Goal: Task Accomplishment & Management: Manage account settings

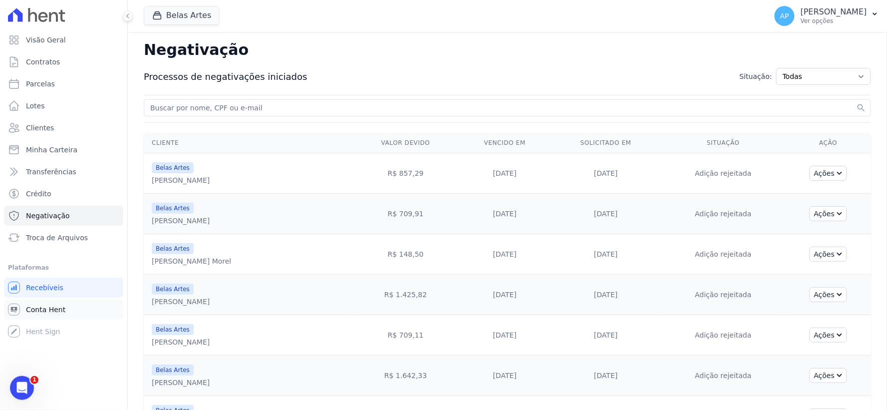
click at [36, 310] on span "Conta Hent" at bounding box center [45, 310] width 39 height 10
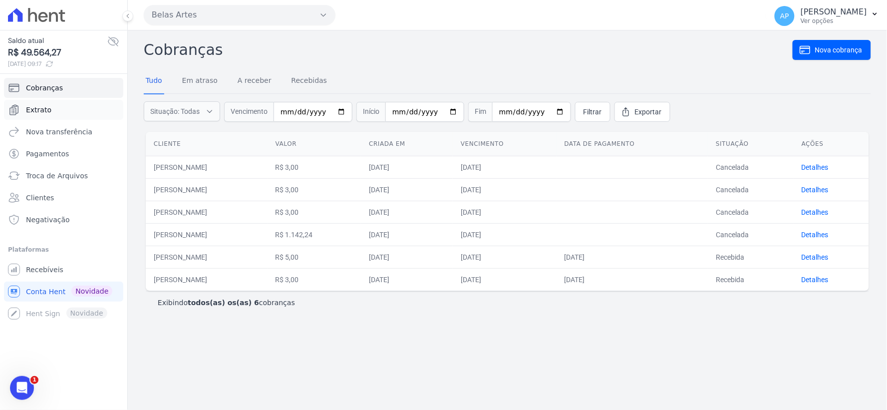
click at [41, 107] on span "Extrato" at bounding box center [38, 110] width 25 height 10
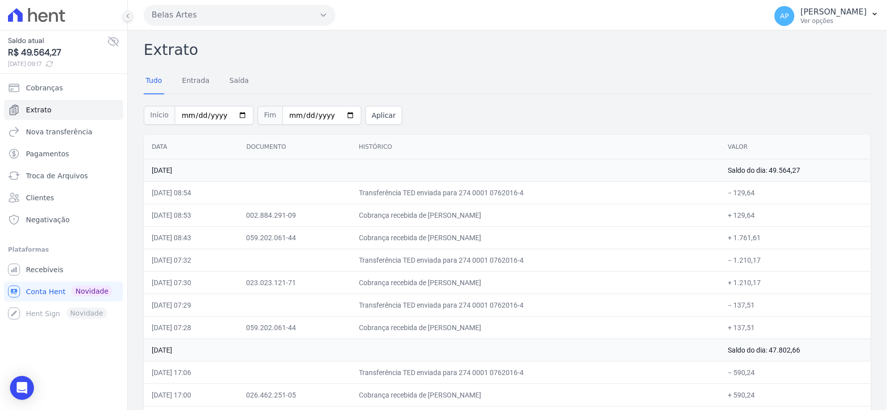
click at [126, 19] on button at bounding box center [127, 15] width 11 height 11
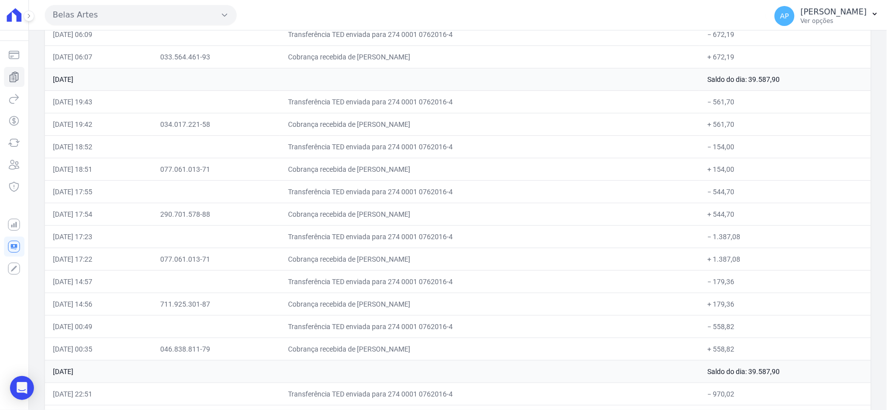
scroll to position [2663, 0]
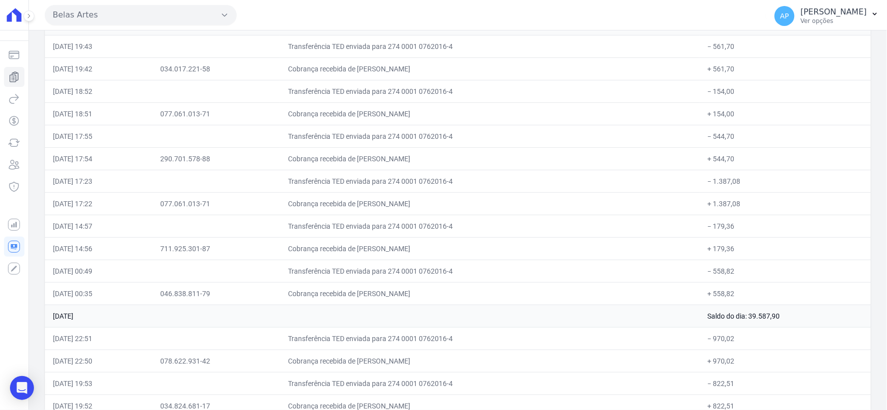
drag, startPoint x: 48, startPoint y: 321, endPoint x: 770, endPoint y: 323, distance: 722.1
click at [770, 323] on tr "[DATE] Saldo do dia: 39.587,90" at bounding box center [458, 316] width 826 height 22
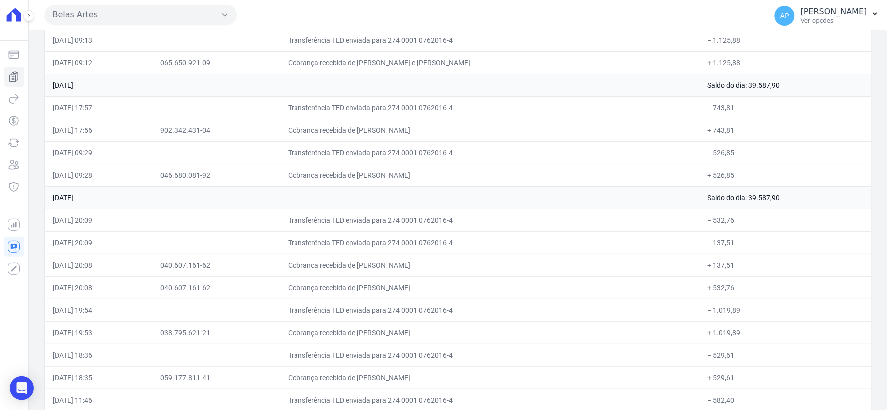
scroll to position [2197, 0]
drag, startPoint x: 52, startPoint y: 45, endPoint x: 739, endPoint y: 48, distance: 687.1
click at [739, 48] on tr "[DATE] 09:13 Transferência TED enviada para 274 0001 0762016-4 − 1.125,88" at bounding box center [458, 40] width 826 height 22
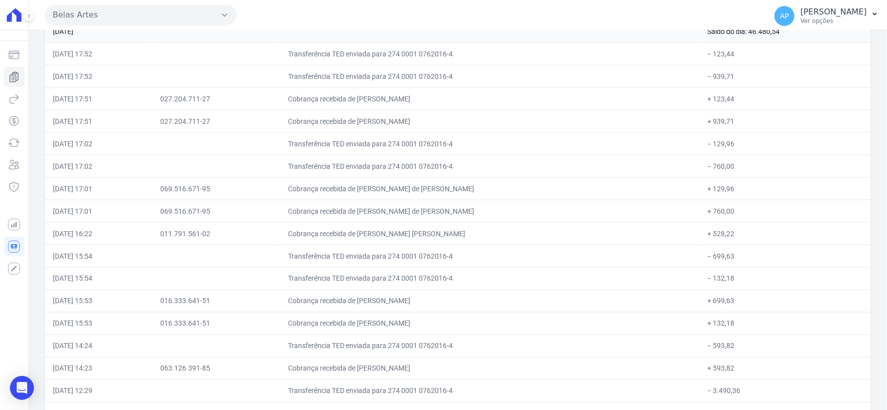
scroll to position [1465, 0]
drag, startPoint x: 52, startPoint y: 58, endPoint x: 748, endPoint y: 60, distance: 695.1
click at [748, 60] on tr "[DATE] 17:52 Transferência TED enviada para 274 0001 0762016-4 − 123,44" at bounding box center [458, 53] width 826 height 22
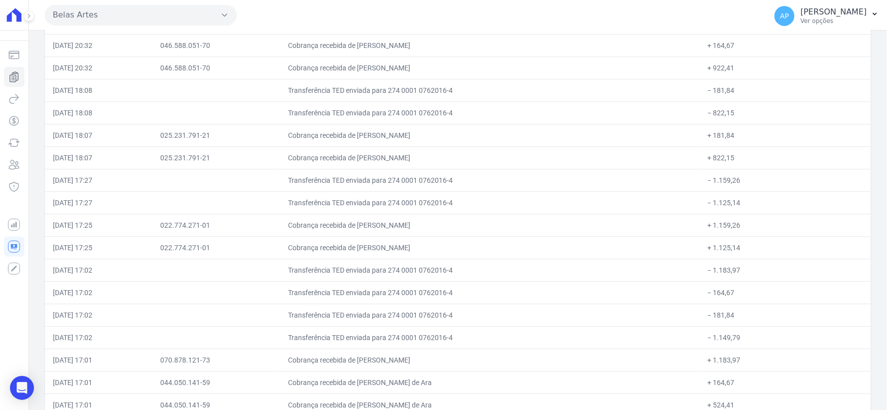
scroll to position [776, 0]
drag, startPoint x: 50, startPoint y: 47, endPoint x: 730, endPoint y: 48, distance: 679.1
click at [730, 48] on tr "[DATE] 20:32 046.588.051-70 Cobrança recebida de [PERSON_NAME] + 164,67" at bounding box center [458, 45] width 826 height 22
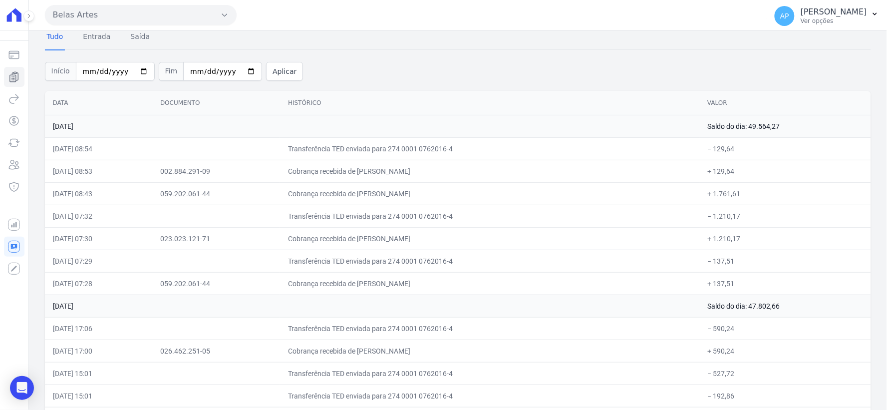
scroll to position [44, 0]
click at [31, 20] on button at bounding box center [28, 15] width 11 height 11
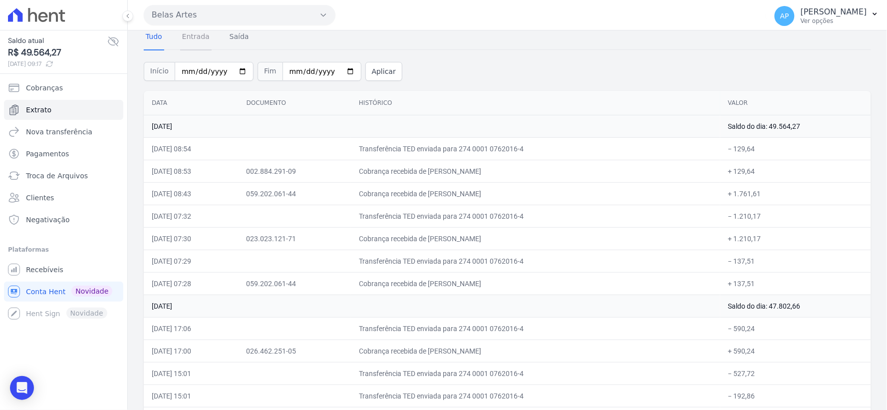
click at [195, 40] on link "Entrada" at bounding box center [195, 37] width 31 height 26
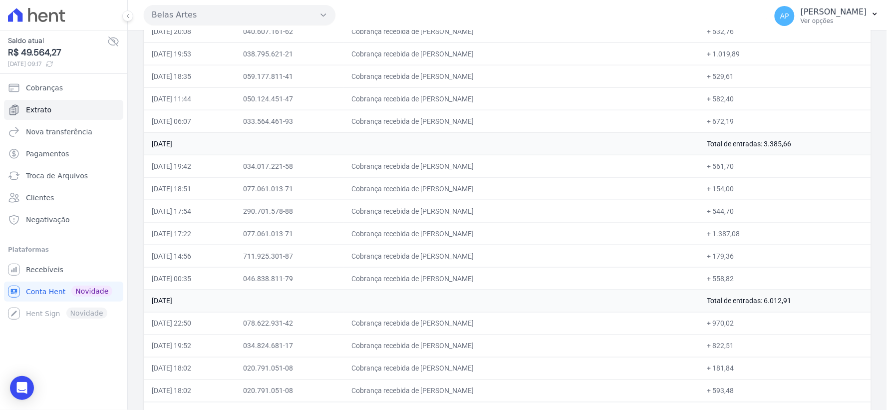
scroll to position [7302, 0]
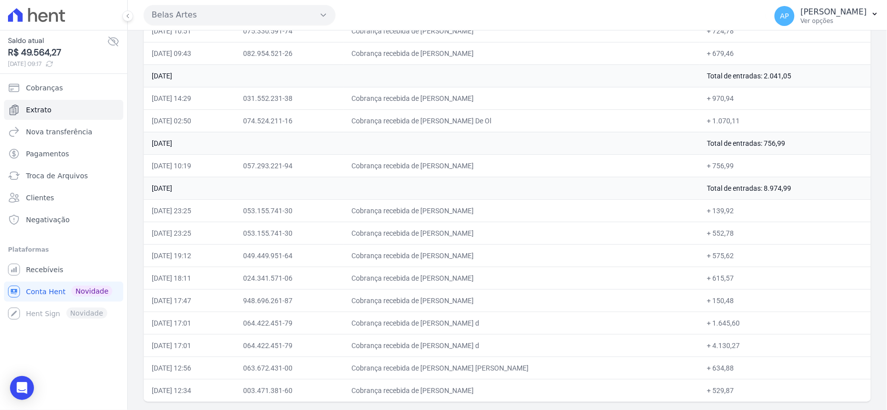
drag, startPoint x: 744, startPoint y: 189, endPoint x: 796, endPoint y: 186, distance: 52.0
click at [796, 186] on td "Total de entradas: 8.974,99" at bounding box center [786, 188] width 172 height 22
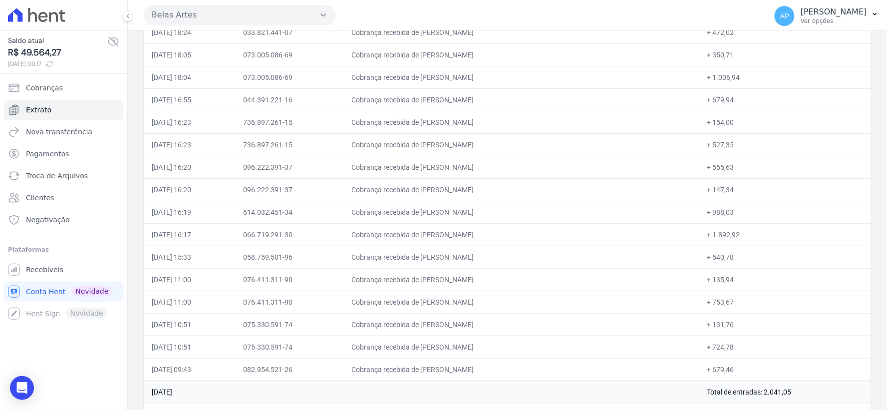
scroll to position [6858, 0]
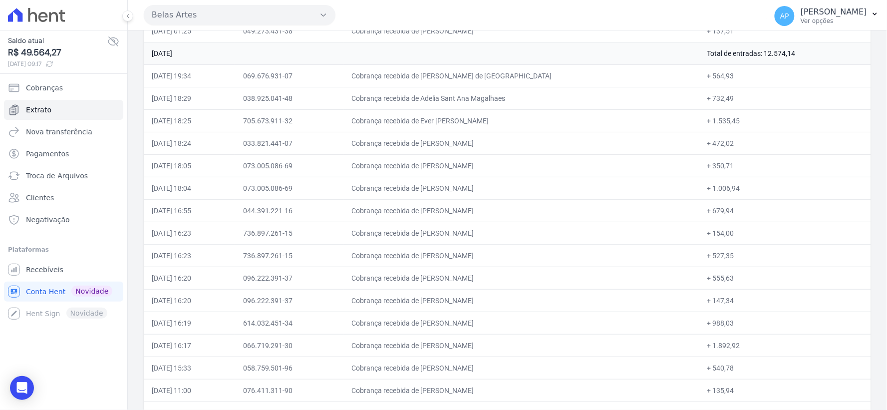
drag, startPoint x: 703, startPoint y: 64, endPoint x: 814, endPoint y: 70, distance: 111.0
click at [814, 64] on td "Total de entradas: 12.574,14" at bounding box center [786, 53] width 172 height 22
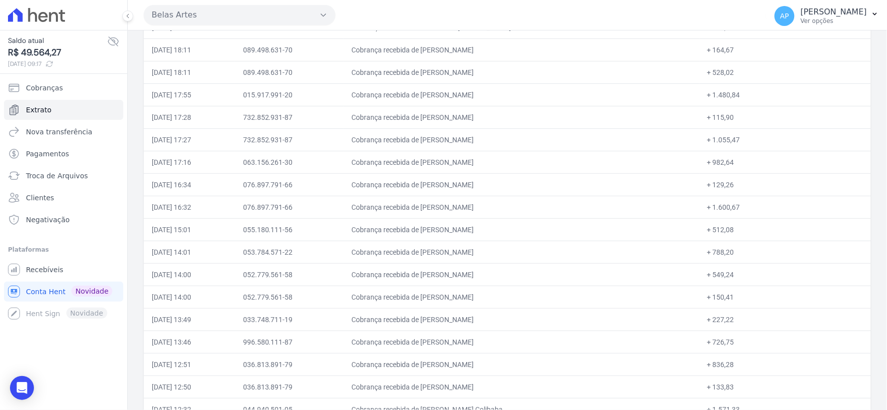
scroll to position [5416, 0]
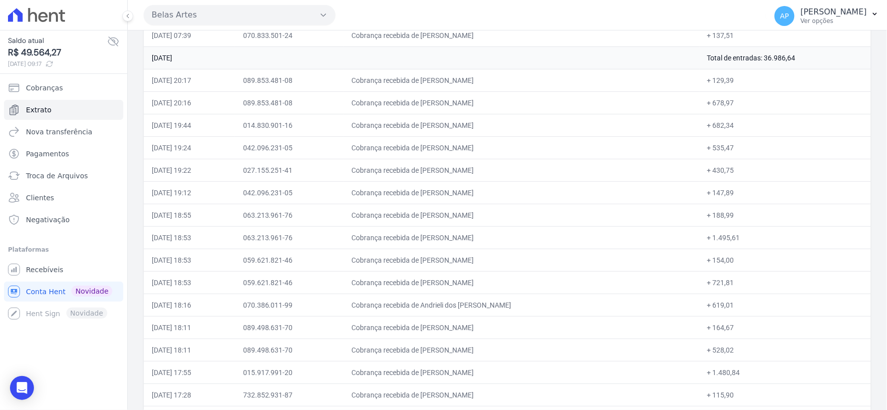
drag, startPoint x: 712, startPoint y: 66, endPoint x: 787, endPoint y: 67, distance: 75.4
click at [787, 67] on td "Total de entradas: 36.986,64" at bounding box center [786, 57] width 172 height 22
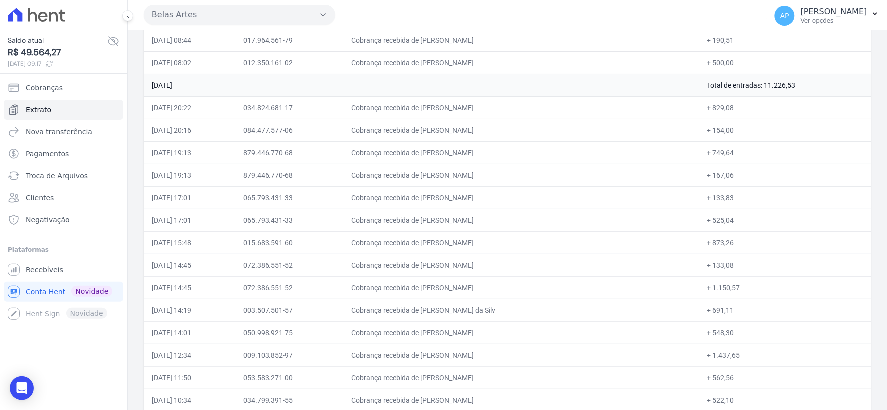
scroll to position [4861, 0]
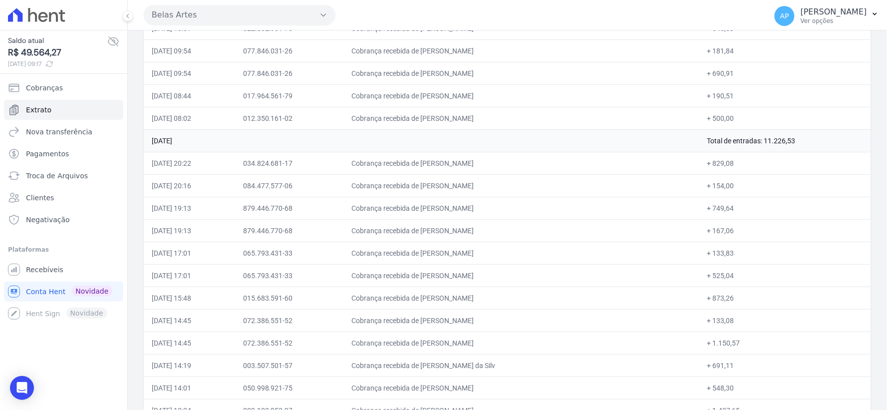
drag, startPoint x: 700, startPoint y: 150, endPoint x: 794, endPoint y: 159, distance: 95.3
click at [794, 152] on td "Total de entradas: 11.226,53" at bounding box center [786, 140] width 172 height 22
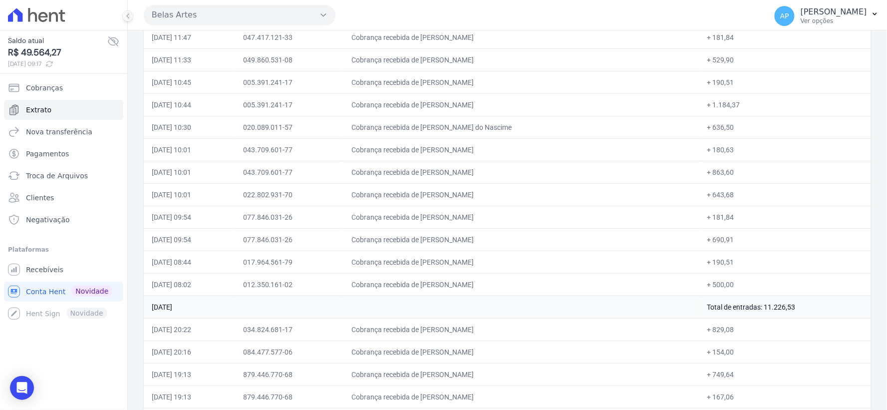
scroll to position [4361, 0]
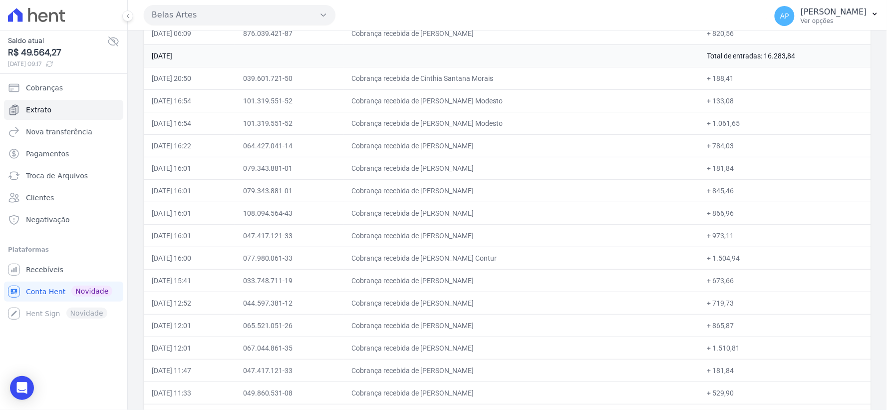
drag, startPoint x: 693, startPoint y: 62, endPoint x: 792, endPoint y: 62, distance: 99.4
click at [792, 62] on td "Total de entradas: 16.283,84" at bounding box center [786, 55] width 172 height 22
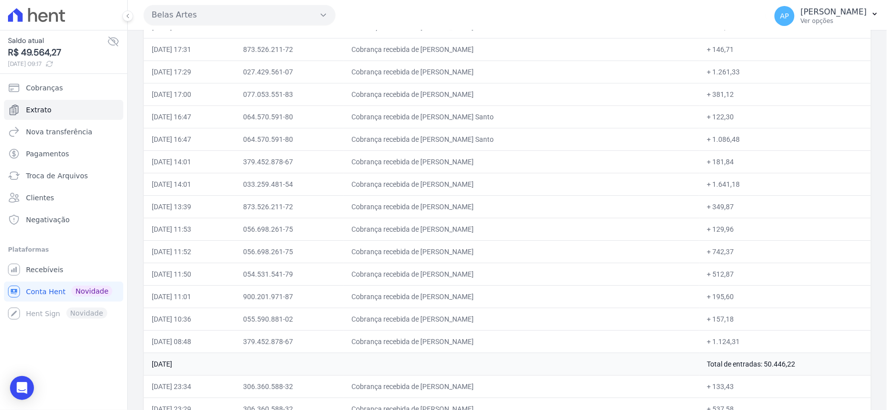
scroll to position [1920, 0]
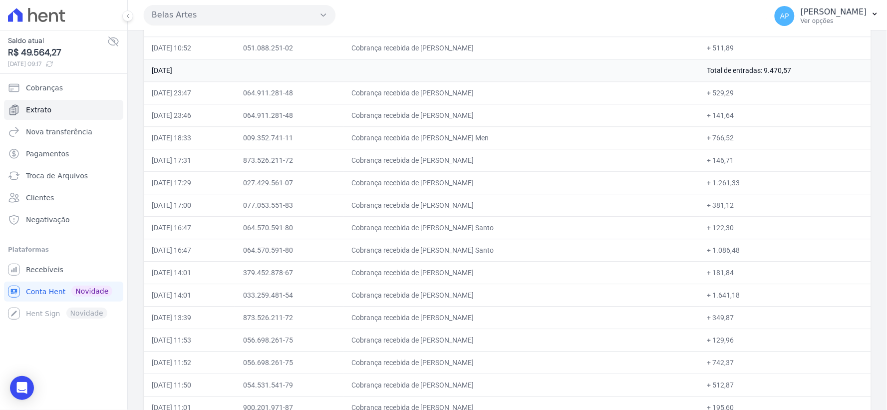
drag, startPoint x: 714, startPoint y: 77, endPoint x: 810, endPoint y: 66, distance: 96.4
click at [810, 66] on td "Total de entradas: 9.470,57" at bounding box center [786, 70] width 172 height 22
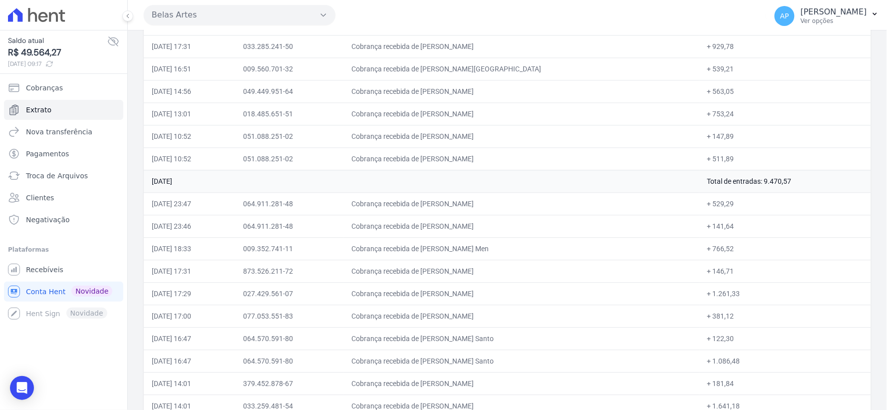
scroll to position [1643, 0]
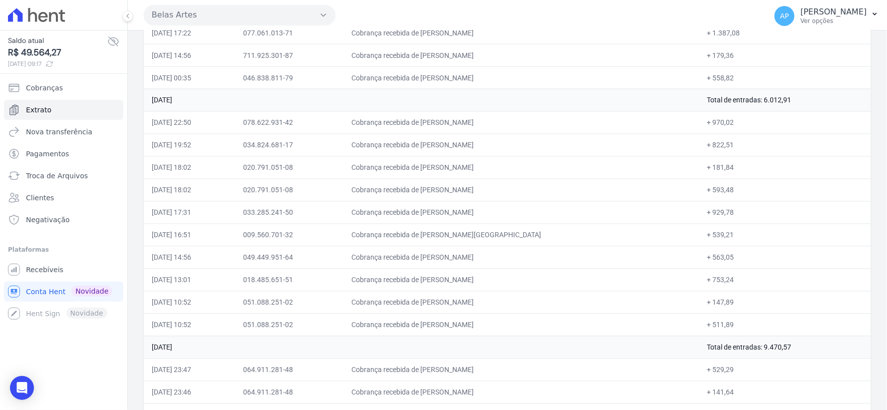
drag, startPoint x: 669, startPoint y: 104, endPoint x: 774, endPoint y: 103, distance: 104.9
click at [774, 103] on tr "[DATE] Total de entradas: 6.012,91" at bounding box center [508, 100] width 728 height 22
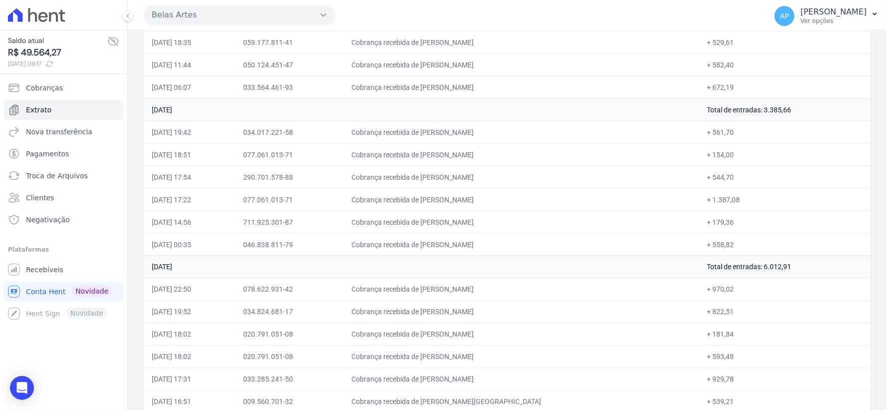
scroll to position [1421, 0]
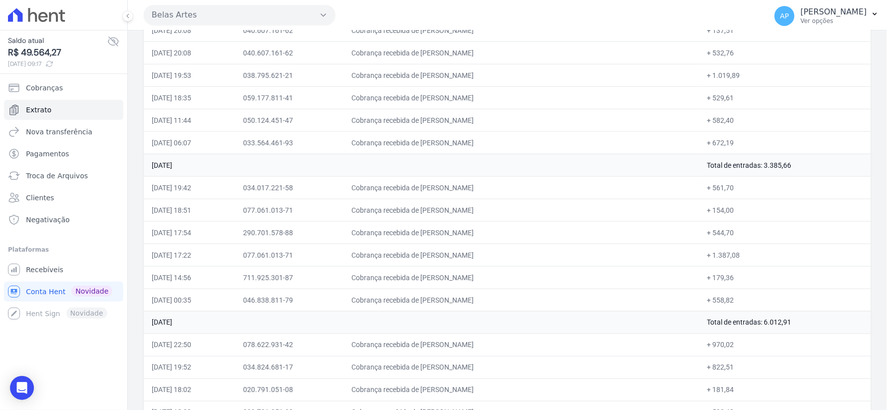
drag, startPoint x: 709, startPoint y: 170, endPoint x: 825, endPoint y: 161, distance: 116.7
click at [825, 161] on td "Total de entradas: 3.385,66" at bounding box center [786, 165] width 172 height 22
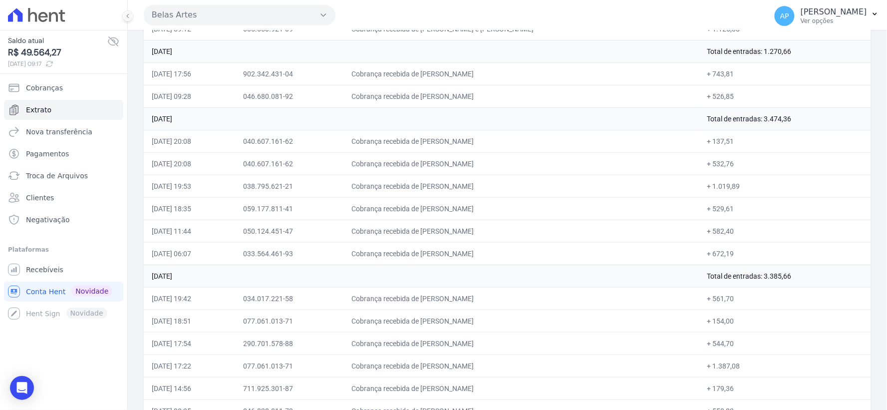
scroll to position [1254, 0]
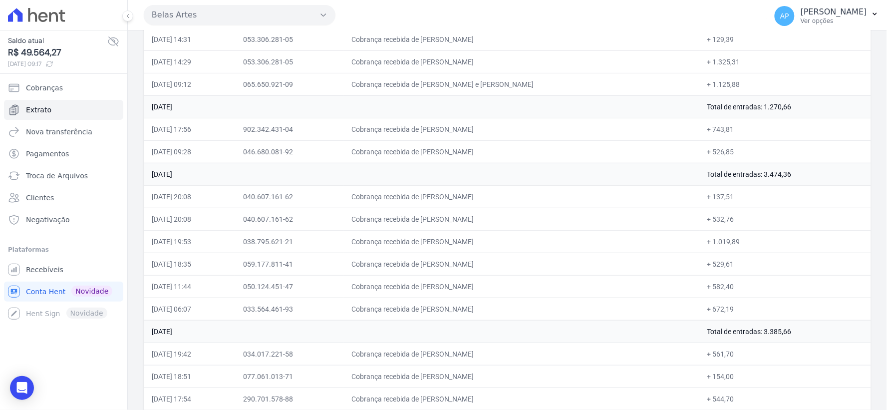
drag, startPoint x: 705, startPoint y: 172, endPoint x: 775, endPoint y: 176, distance: 70.0
click at [775, 176] on td "Total de entradas: 3.474,36" at bounding box center [786, 174] width 172 height 22
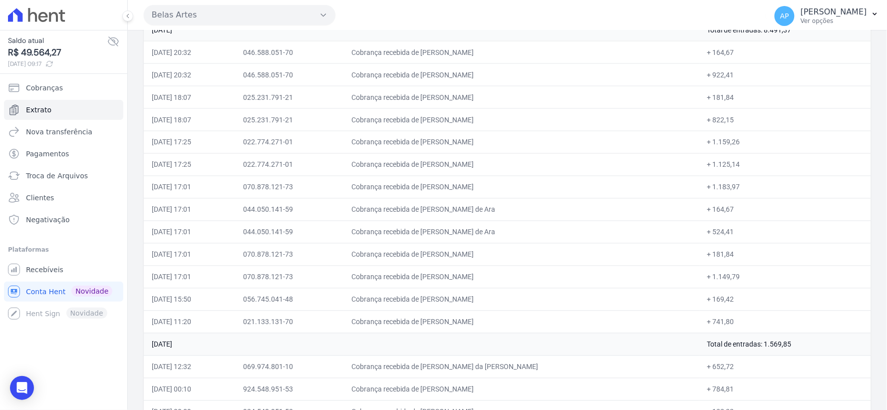
scroll to position [367, 0]
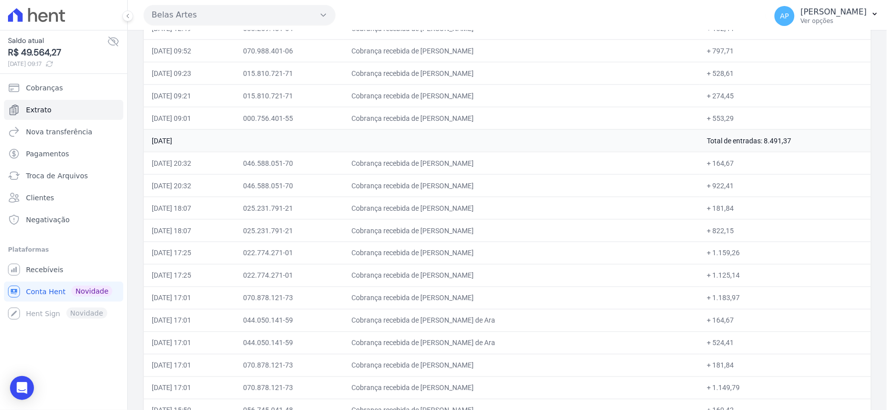
drag, startPoint x: 686, startPoint y: 140, endPoint x: 493, endPoint y: 286, distance: 242.1
click at [809, 142] on tr "[DATE] Total de entradas: 8.491,37" at bounding box center [508, 140] width 728 height 22
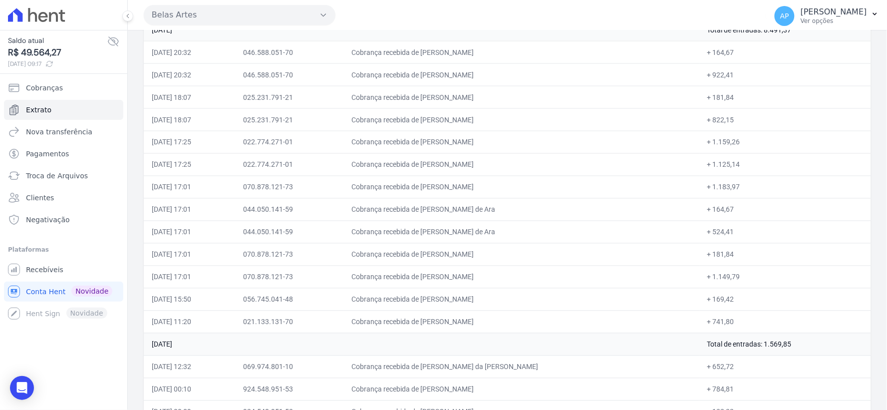
scroll to position [533, 0]
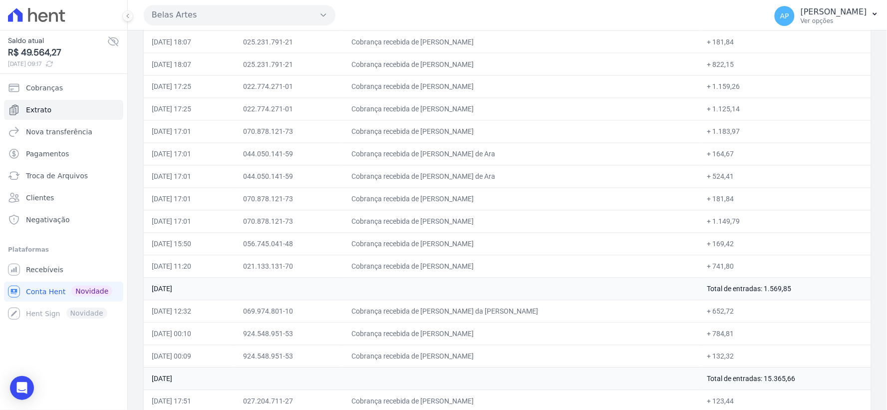
drag, startPoint x: 532, startPoint y: 332, endPoint x: 450, endPoint y: 336, distance: 81.5
click at [450, 336] on td "Cobrança recebida de [PERSON_NAME]" at bounding box center [522, 334] width 356 height 22
copy td "[PERSON_NAME]"
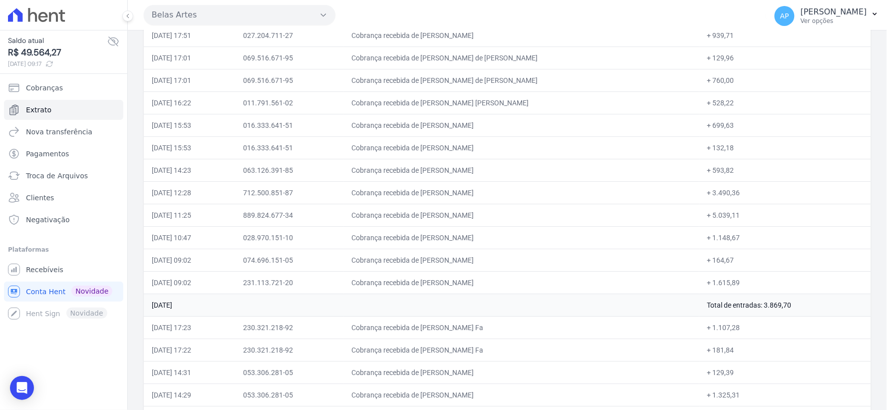
scroll to position [755, 0]
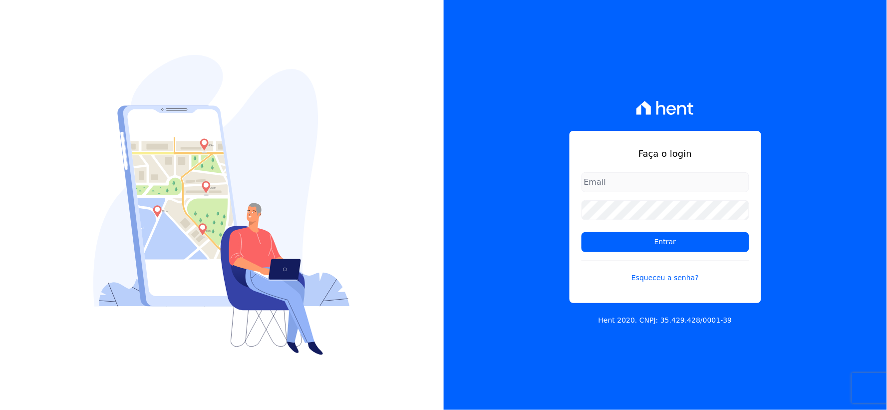
click at [629, 187] on input "email" at bounding box center [666, 182] width 168 height 20
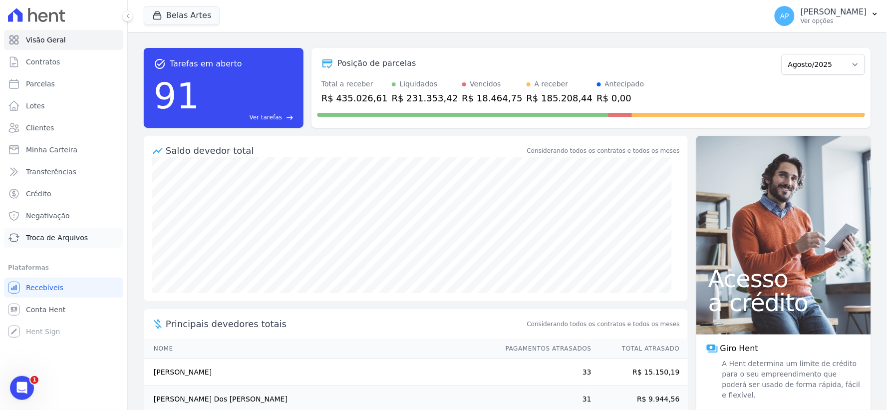
click at [50, 242] on span "Troca de Arquivos" at bounding box center [57, 238] width 62 height 10
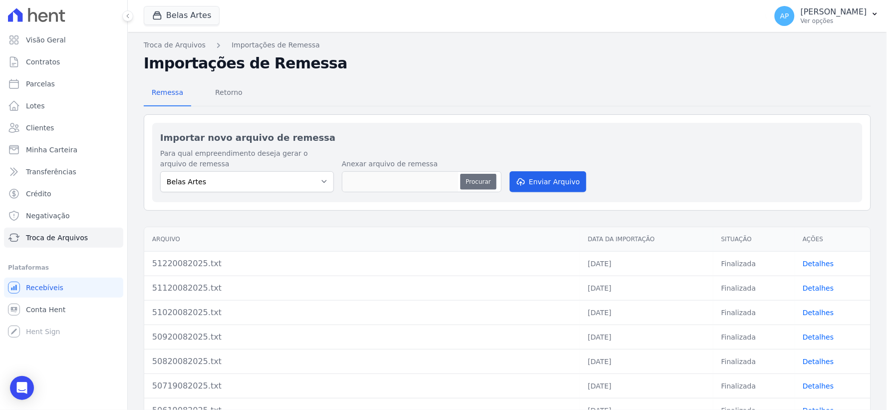
click at [473, 182] on button "Procurar" at bounding box center [478, 182] width 36 height 16
click at [231, 96] on span "Retorno" at bounding box center [228, 92] width 39 height 20
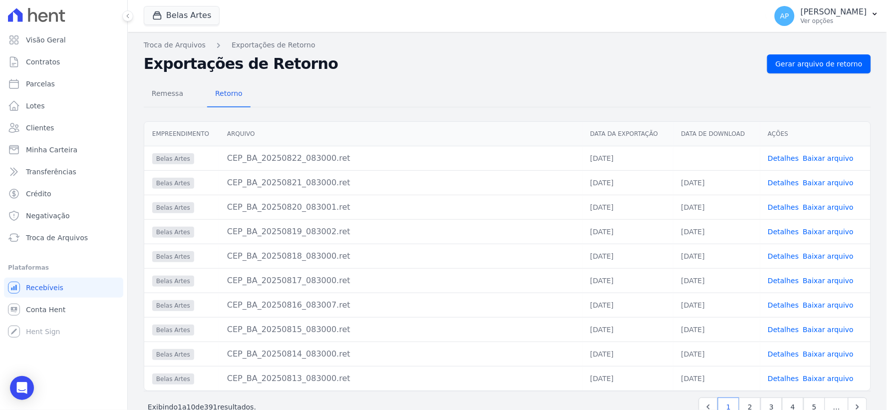
click at [837, 157] on link "Baixar arquivo" at bounding box center [828, 158] width 51 height 8
click at [819, 257] on link "Baixar arquivo" at bounding box center [828, 256] width 51 height 8
click at [824, 230] on link "Baixar arquivo" at bounding box center [828, 232] width 51 height 8
